Goal: Navigation & Orientation: Find specific page/section

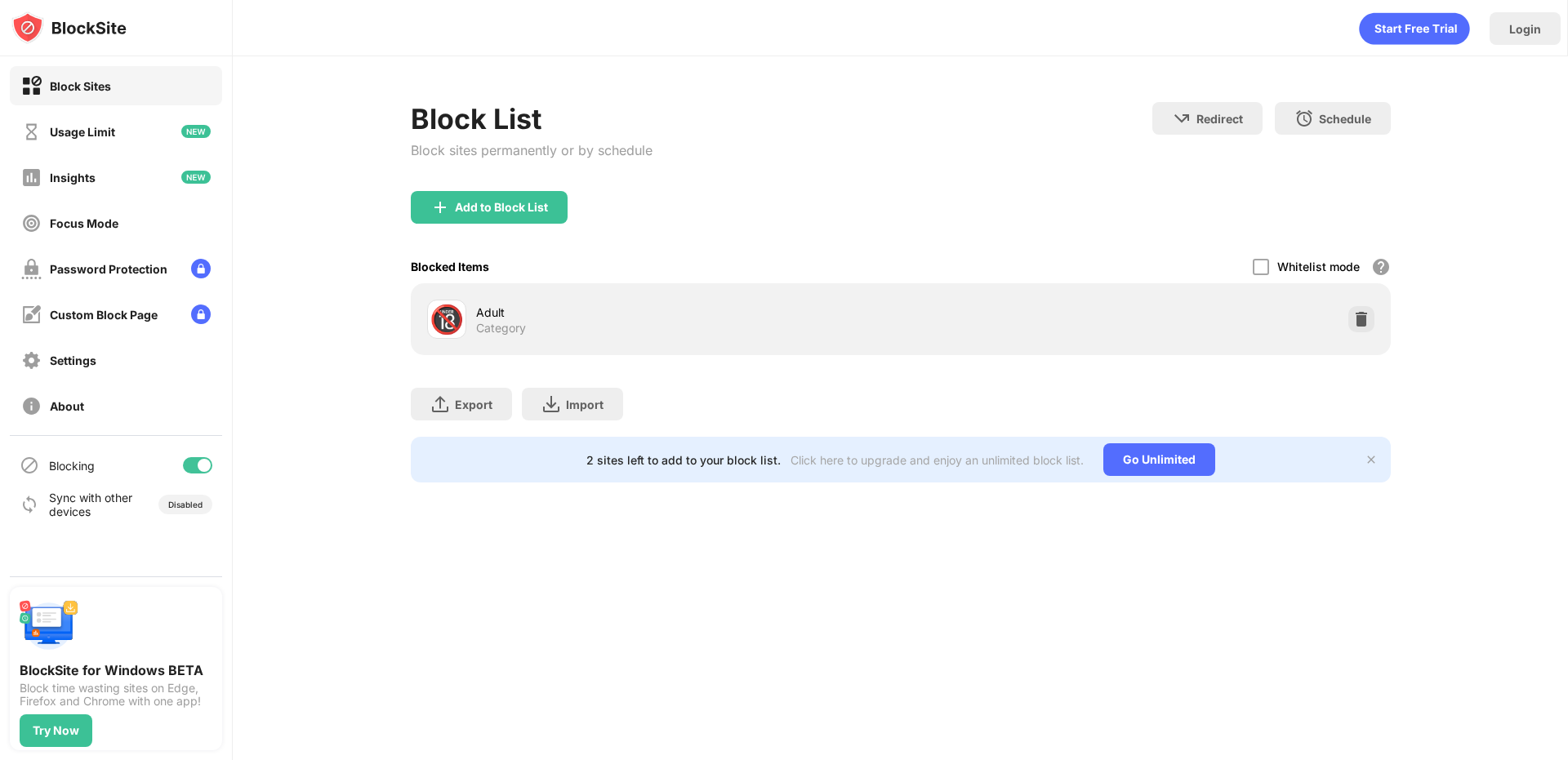
click at [764, 346] on div "🔞 Adult Category" at bounding box center [901, 319] width 980 height 72
click at [1358, 319] on img at bounding box center [1361, 318] width 16 height 16
